Goal: Task Accomplishment & Management: Manage account settings

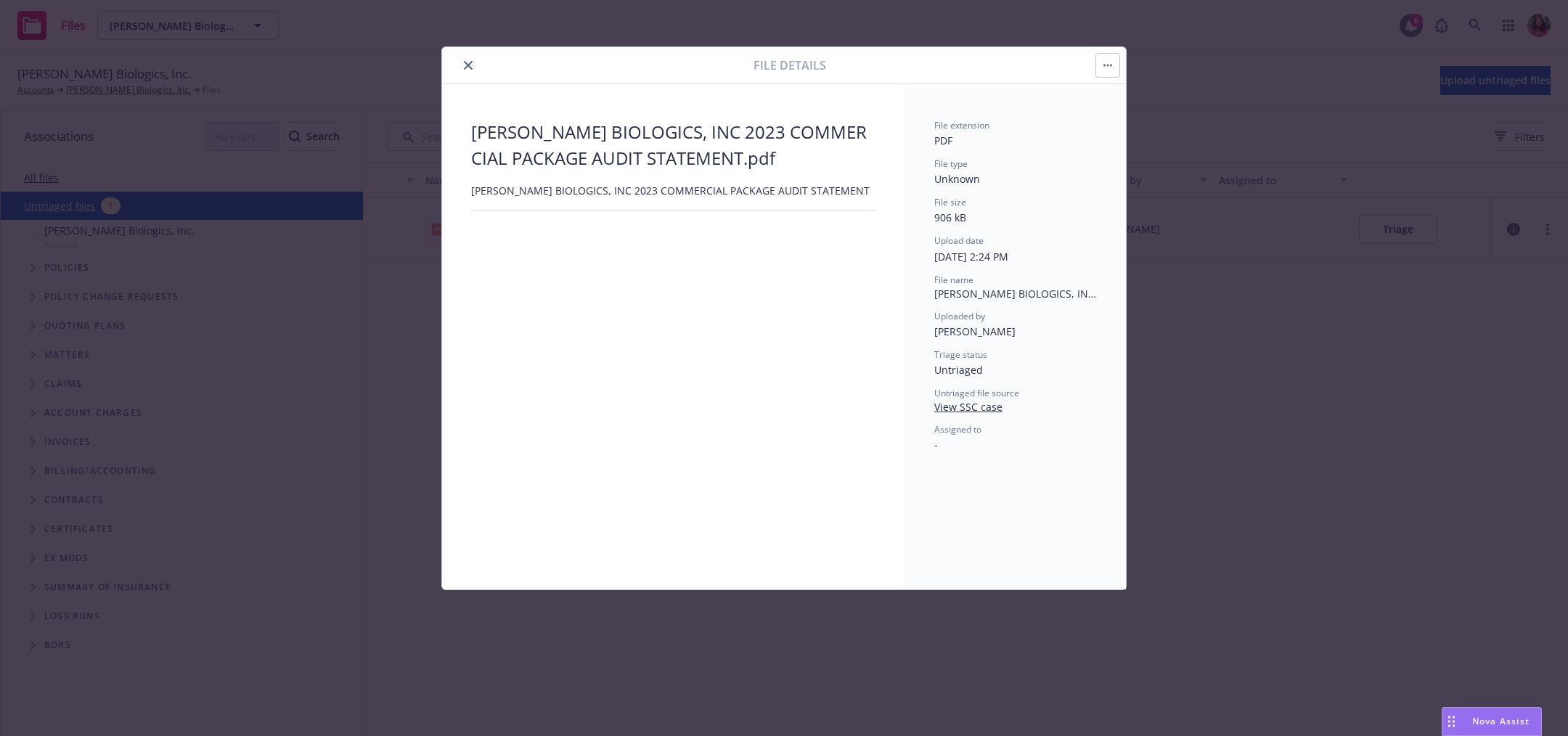
click at [471, 64] on icon "close" at bounding box center [468, 65] width 9 height 9
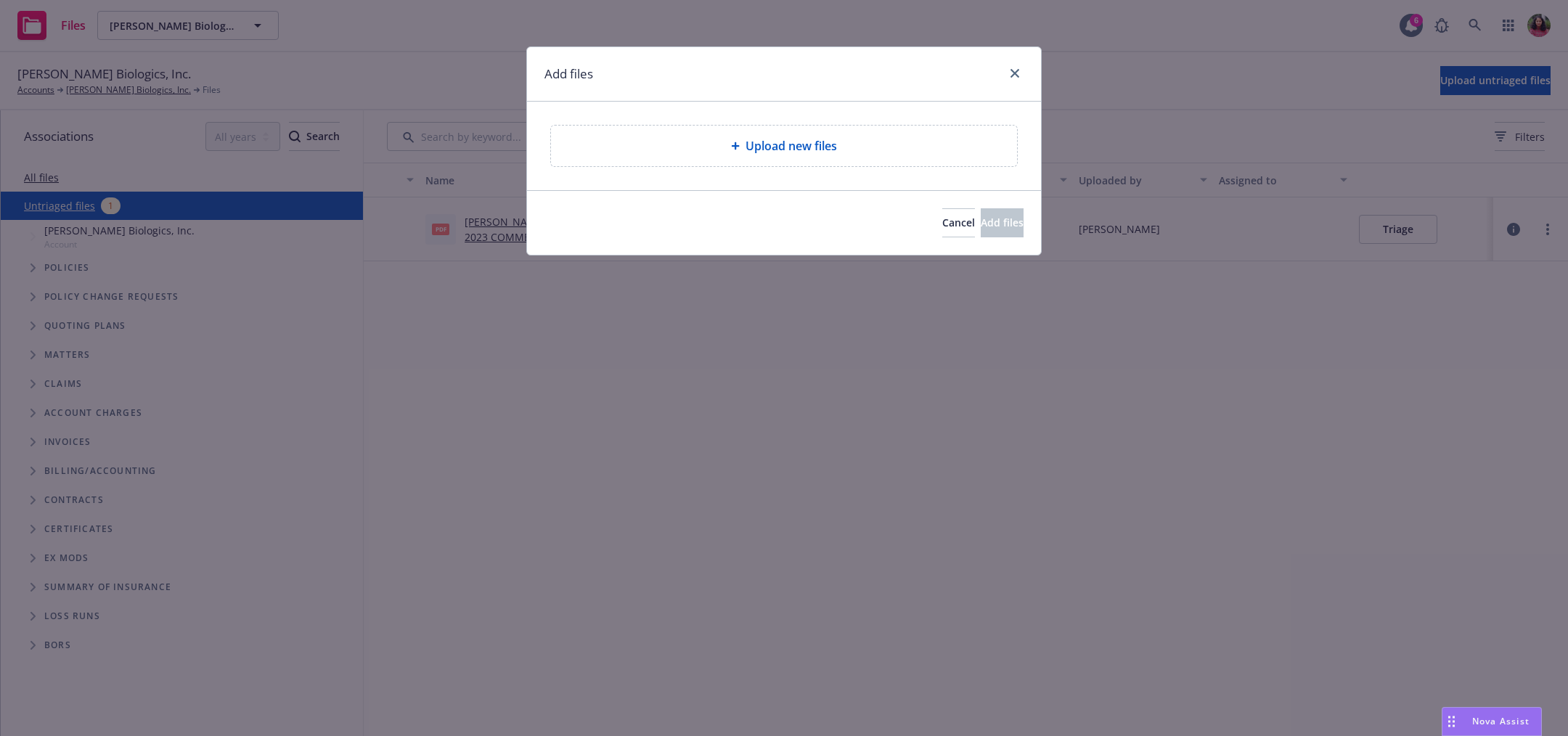
click at [75, 93] on div "Add files Upload new files Cancel Add files" at bounding box center [784, 368] width 1568 height 736
click at [1014, 73] on icon "close" at bounding box center [1015, 73] width 9 height 9
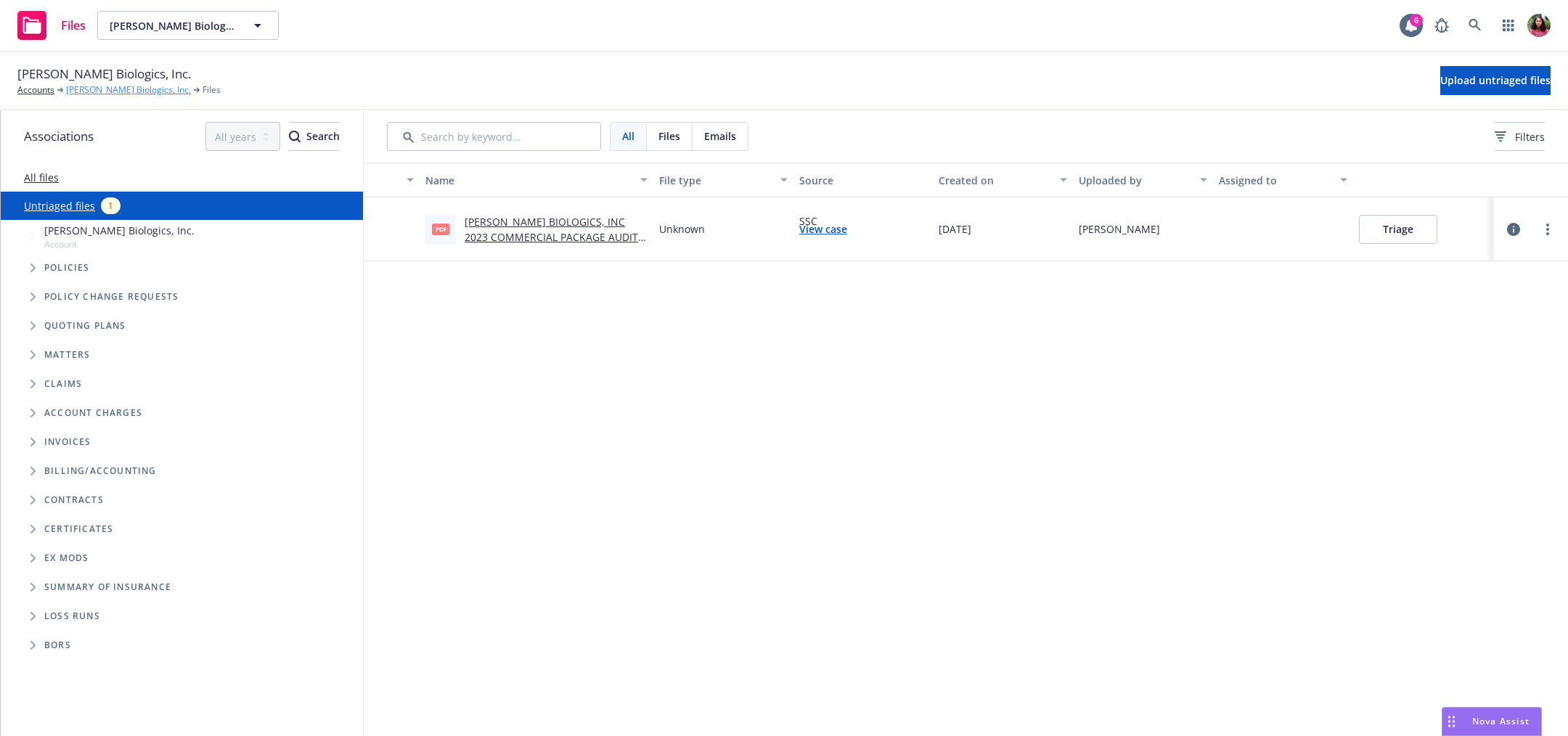
click at [96, 88] on link "[PERSON_NAME] Biologics, Inc." at bounding box center [129, 90] width 125 height 13
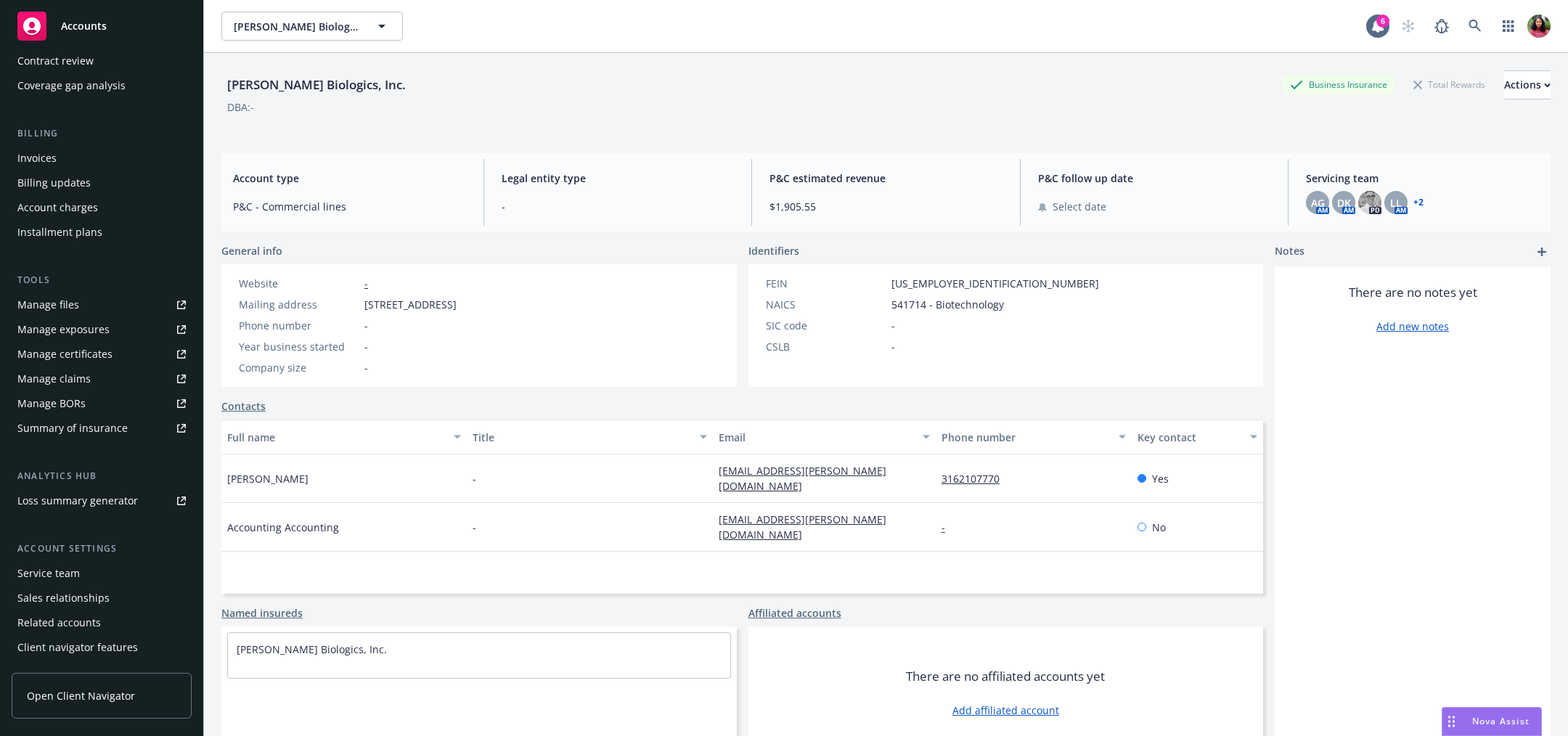
scroll to position [209, 0]
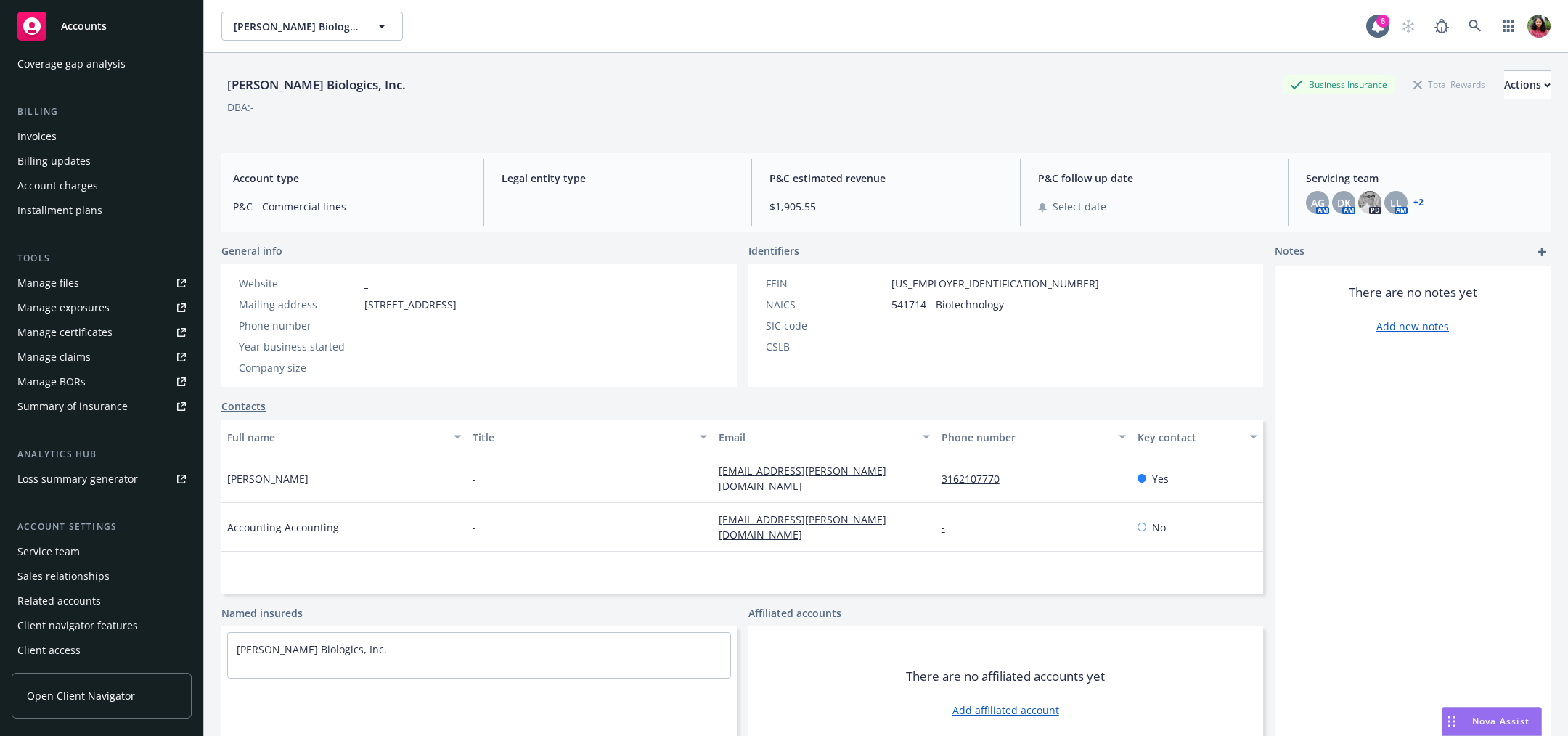
click at [80, 544] on div "Service team" at bounding box center [102, 551] width 168 height 23
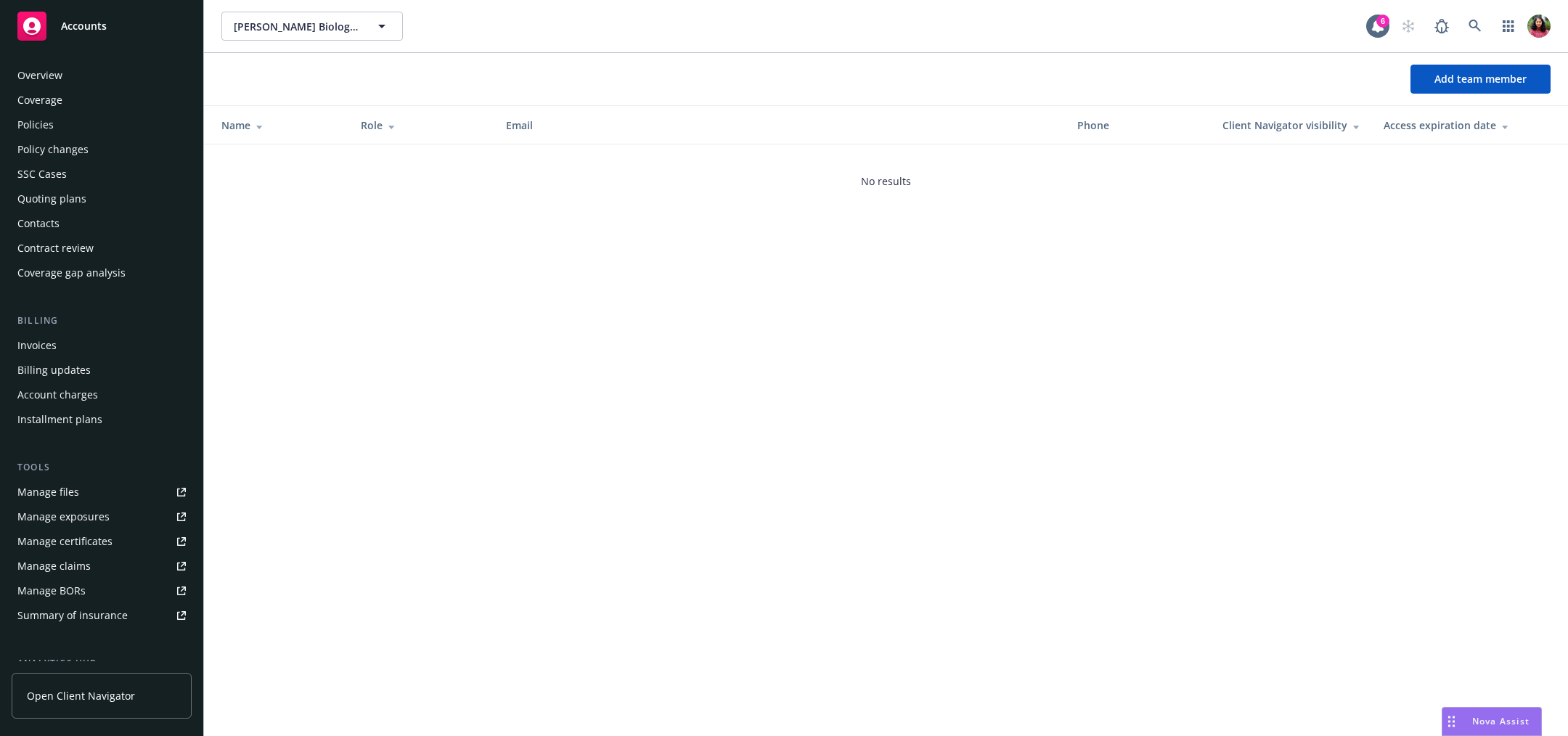
scroll to position [209, 0]
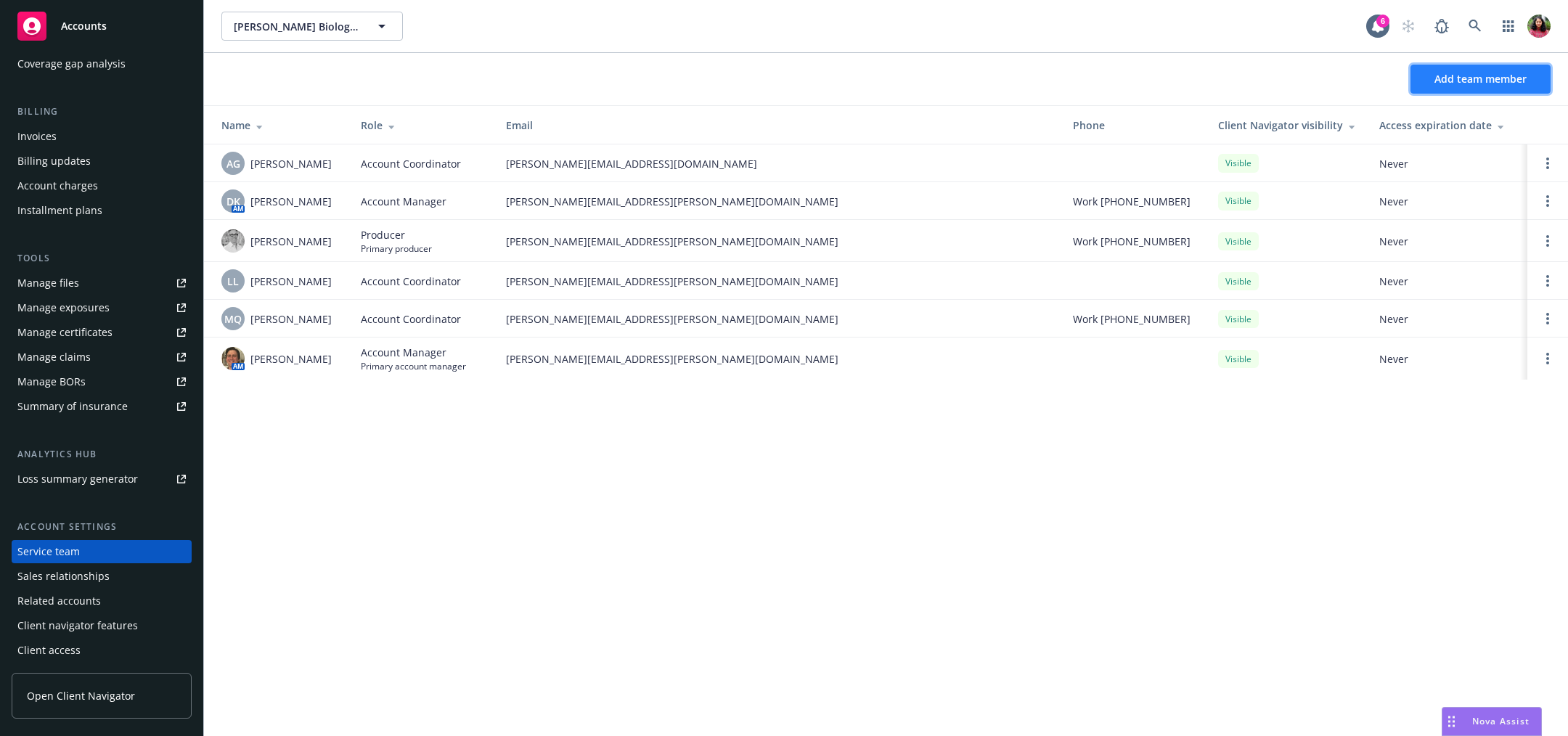
click at [1495, 81] on span "Add team member" at bounding box center [1480, 78] width 92 height 14
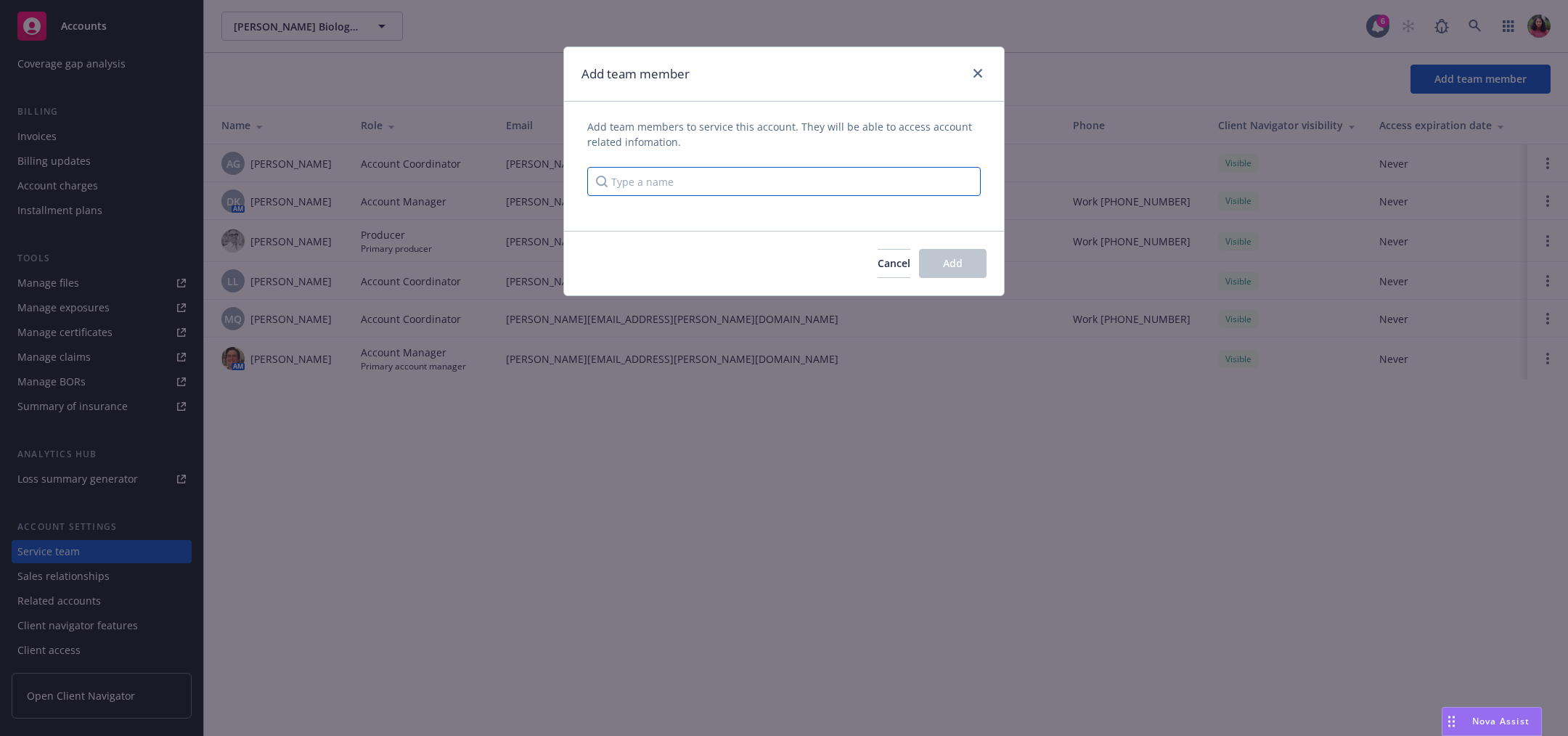
click at [787, 186] on input "Type a name" at bounding box center [784, 182] width 394 height 29
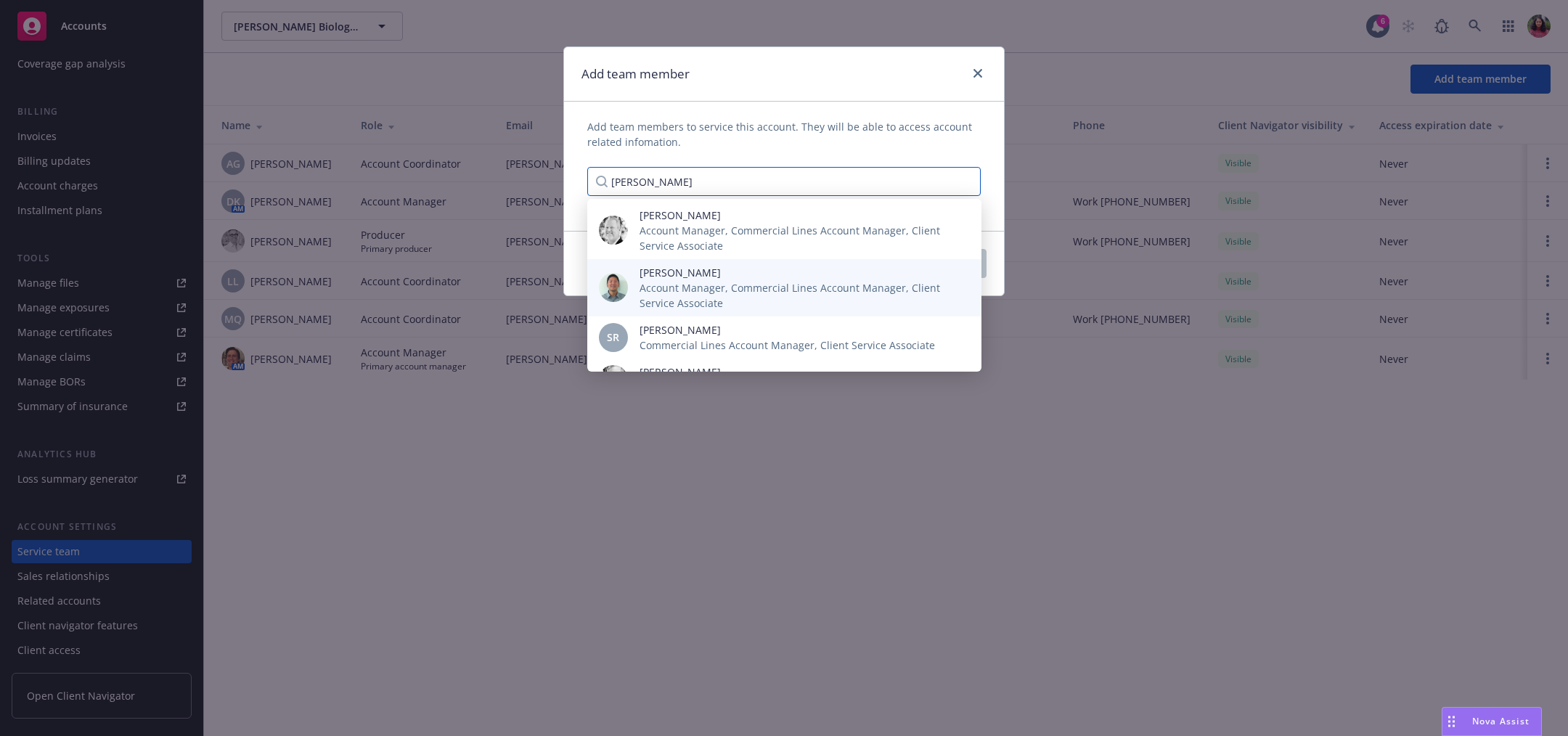
type input "steve"
click at [771, 272] on span "[PERSON_NAME]" at bounding box center [798, 272] width 319 height 15
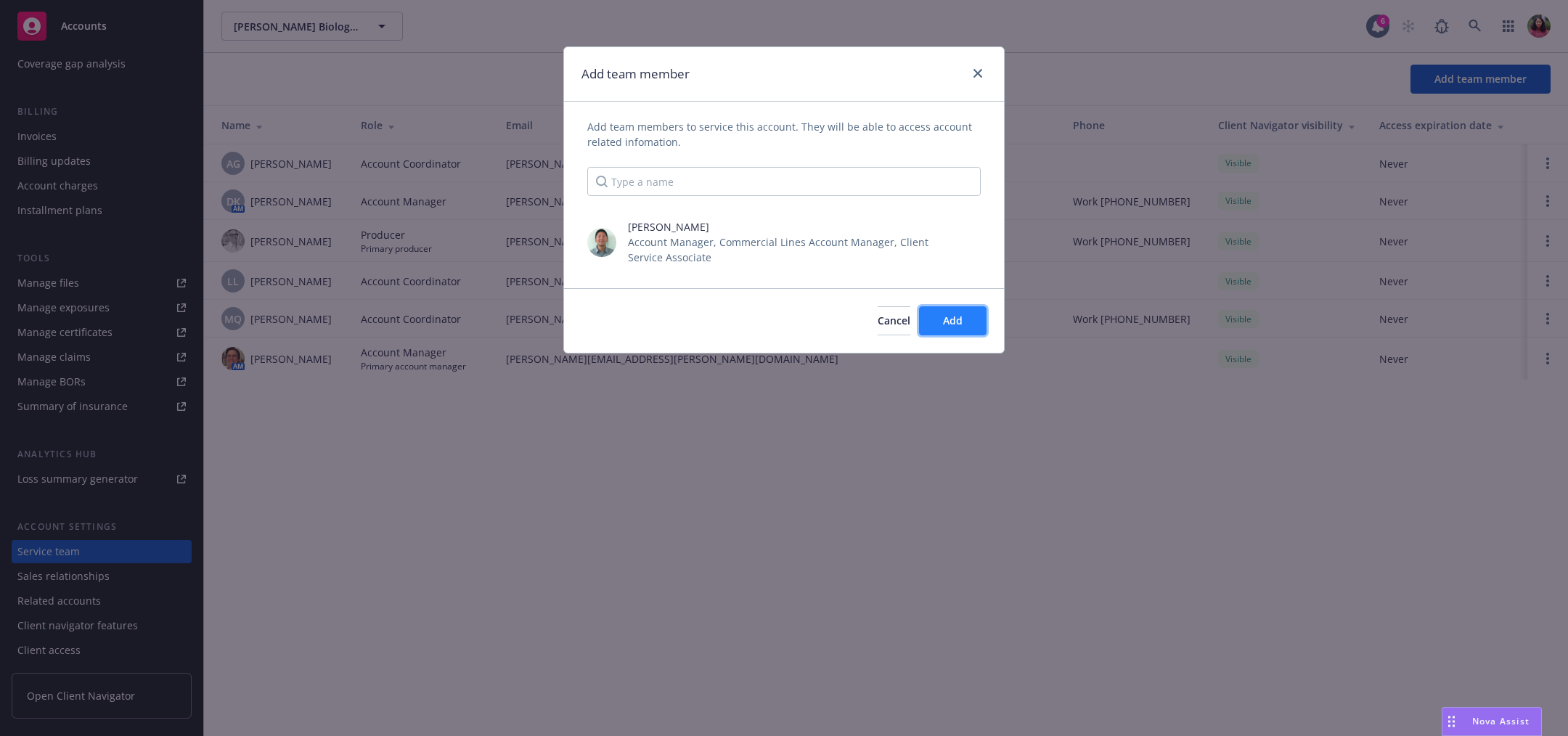
click at [951, 326] on span "Add" at bounding box center [952, 320] width 20 height 14
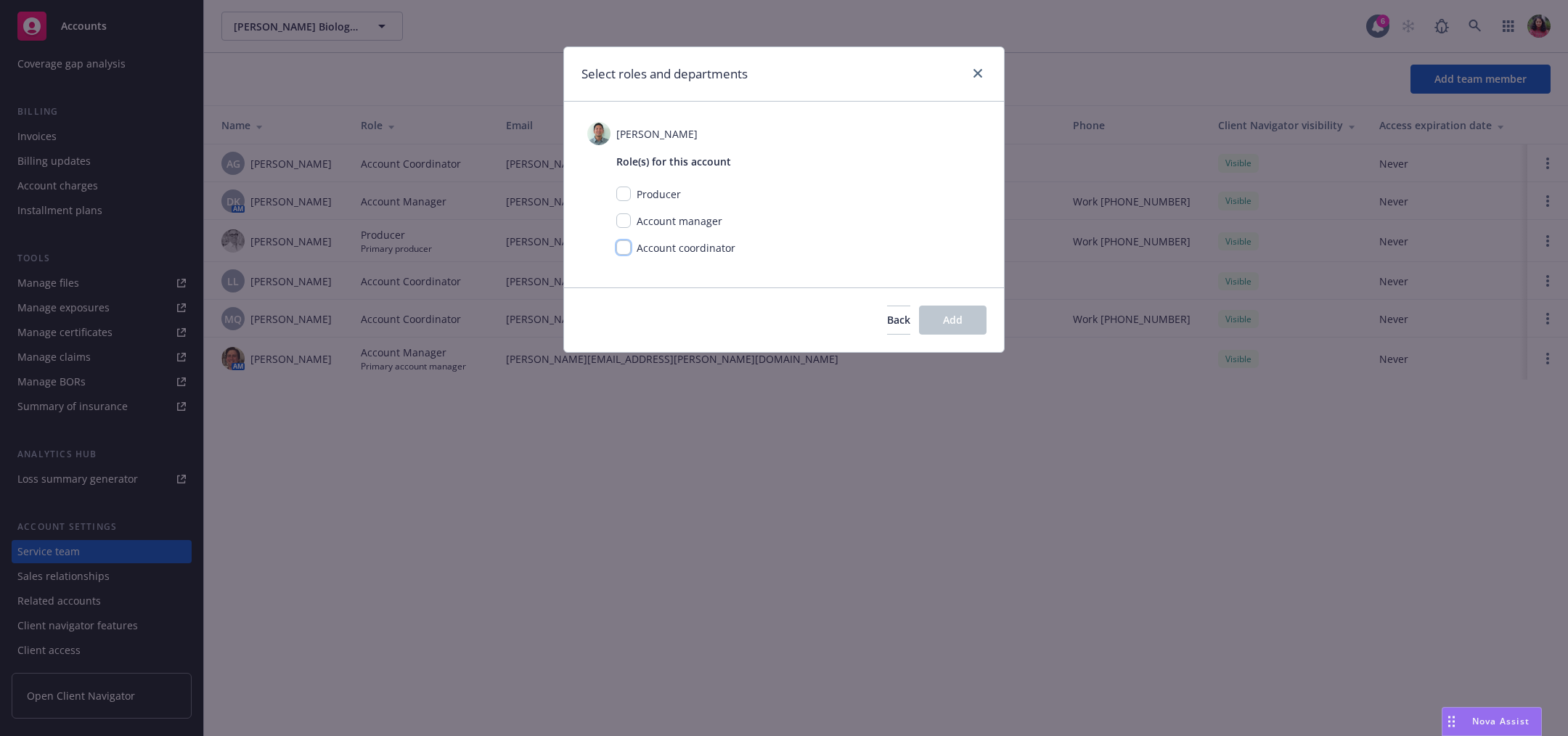
click at [623, 250] on input "checkbox" at bounding box center [623, 248] width 15 height 15
checkbox input "true"
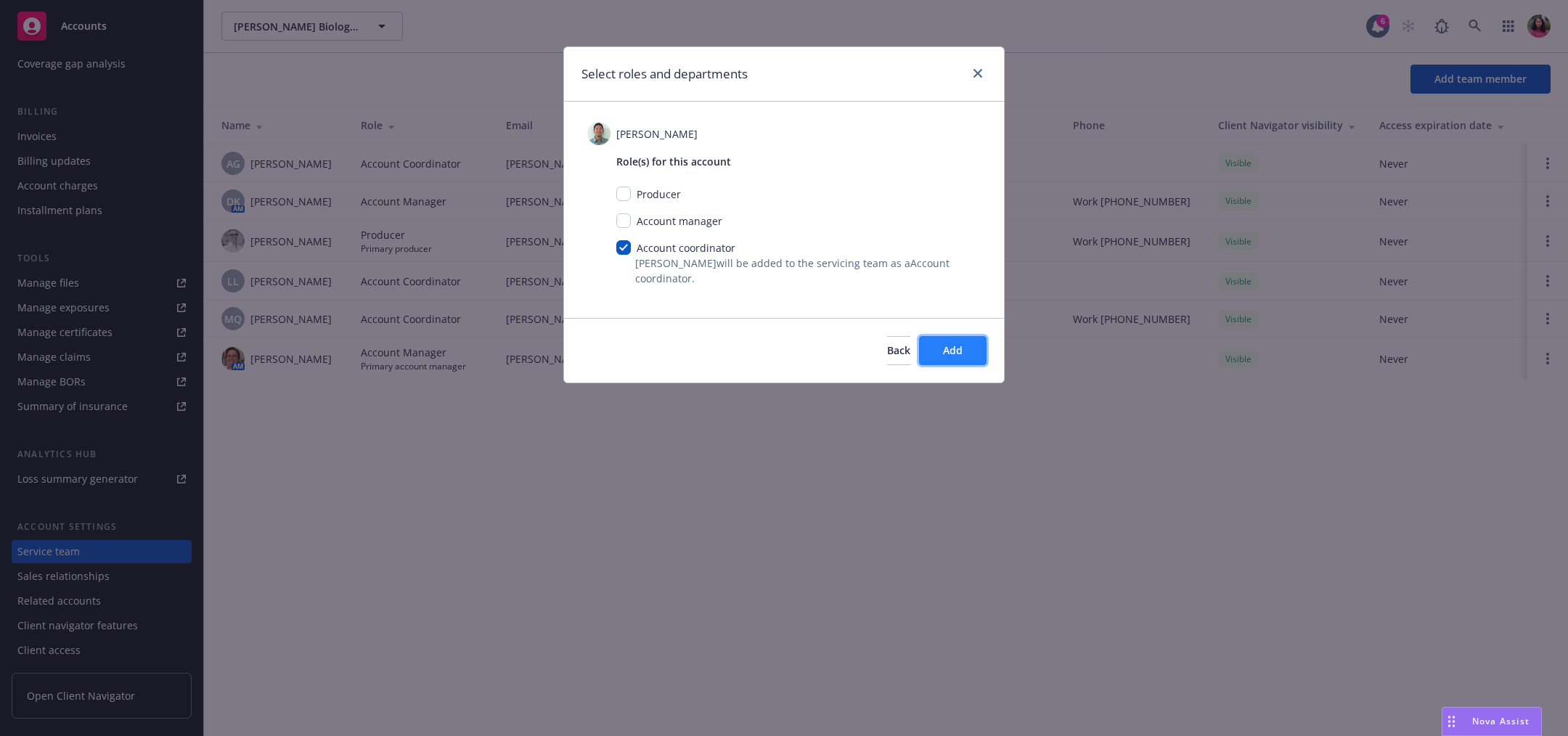
click at [974, 345] on button "Add" at bounding box center [952, 351] width 68 height 29
